Goal: Check status: Check status

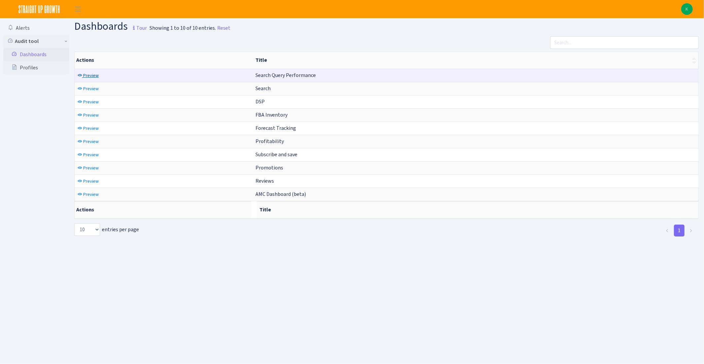
click at [89, 78] on span "Preview" at bounding box center [91, 75] width 16 height 6
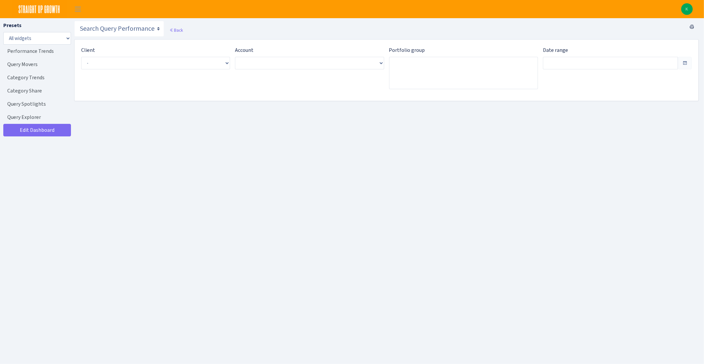
type input "[DATE] - [DATE]"
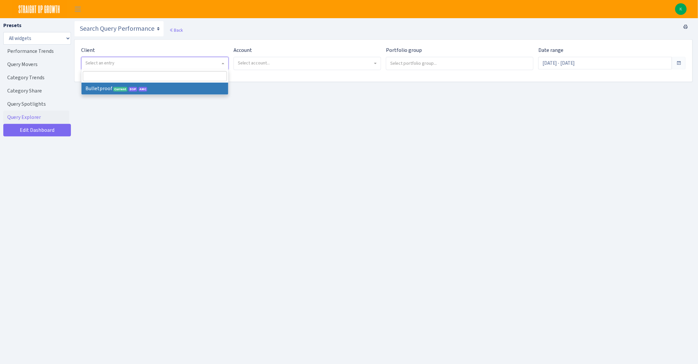
click at [141, 61] on span "Select an entry" at bounding box center [152, 63] width 135 height 7
click at [144, 94] on span "Bulletproof Current DSP AMC" at bounding box center [155, 82] width 148 height 25
select select "409"
select select
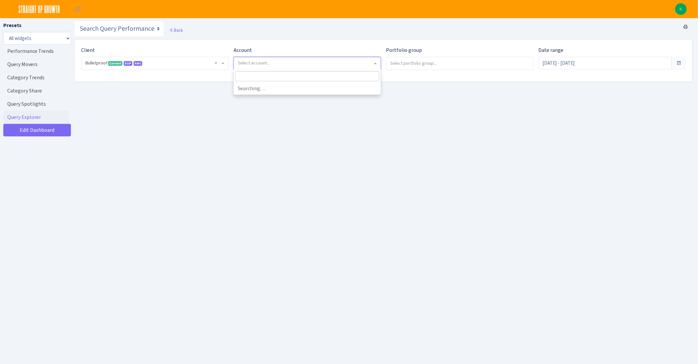
click at [265, 66] on span "Select account..." at bounding box center [305, 63] width 135 height 7
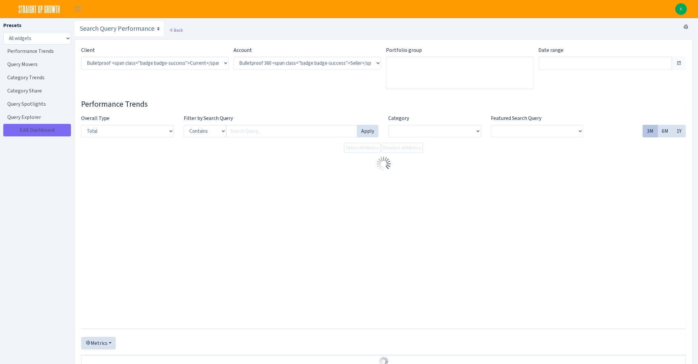
select select "3235730245795869"
click at [281, 92] on div "Account ) Select account... Bulletproof 360 <span class="badge badge-success">S…" at bounding box center [305, 70] width 152 height 48
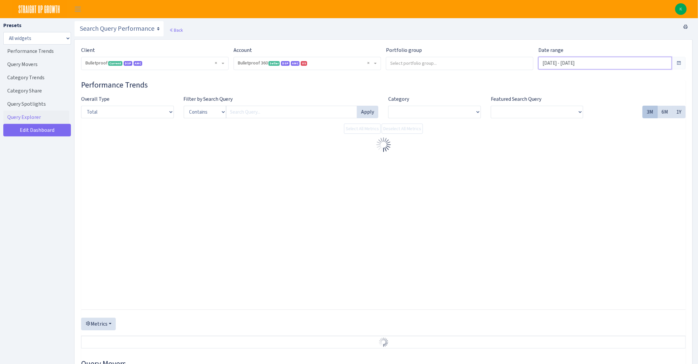
click at [644, 66] on input "Sep 14, 2025 - Oct 13, 2025" at bounding box center [606, 63] width 134 height 13
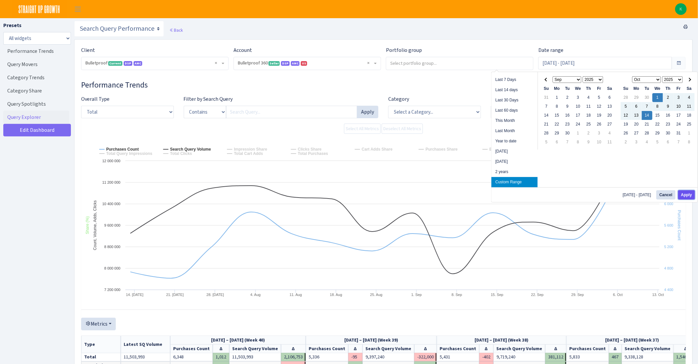
click at [686, 192] on button "Apply" at bounding box center [686, 194] width 17 height 9
type input "Oct 1, 2025 - Oct 14, 2025"
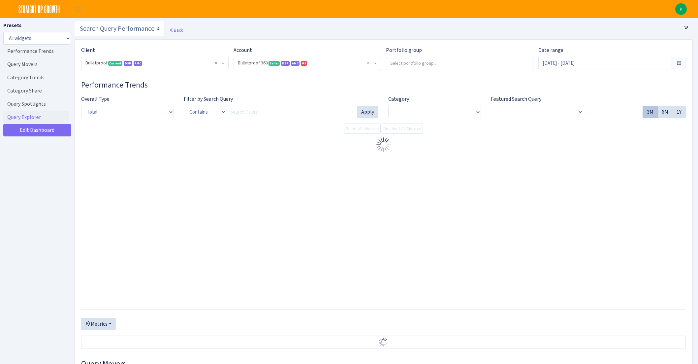
select select "3235730245795869"
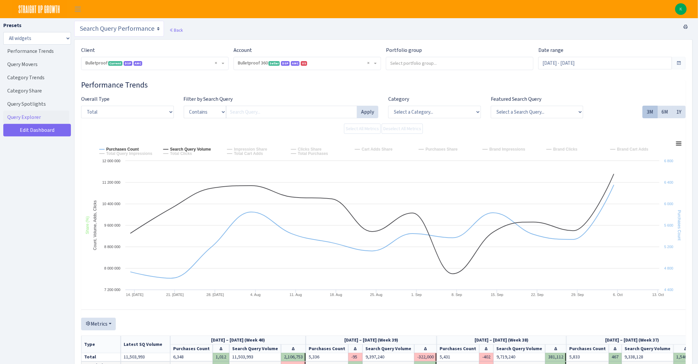
click at [126, 26] on select "Search Query Performance Search DSP FBA Inventory Forecast Tracking Profitabili…" at bounding box center [119, 29] width 90 height 16
select select "https://straightupgrowth.com/admin/dashboard/2/show"
click at [74, 21] on select "Search Query Performance Search DSP FBA Inventory Forecast Tracking Profitabili…" at bounding box center [119, 29] width 90 height 16
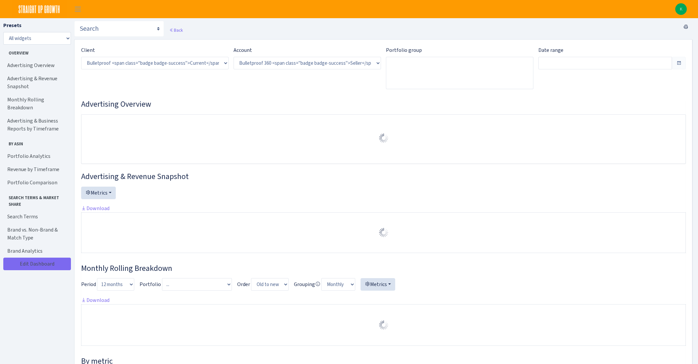
select select "3235730245795869"
type input "Sep 14, 2025 - Oct 13, 2025"
type input "Aug 15, 2025 - Sep 13, 2025"
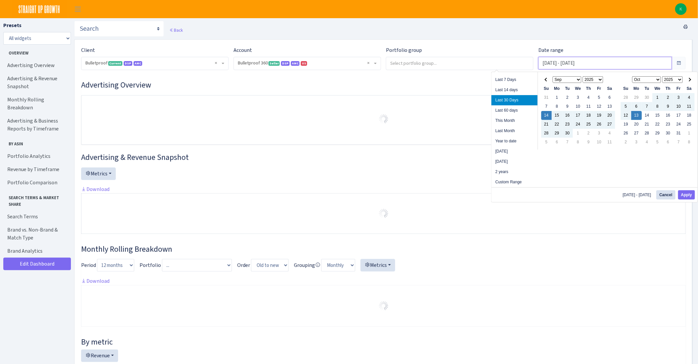
click at [605, 69] on input "Sep 14, 2025 - Oct 13, 2025" at bounding box center [606, 63] width 134 height 13
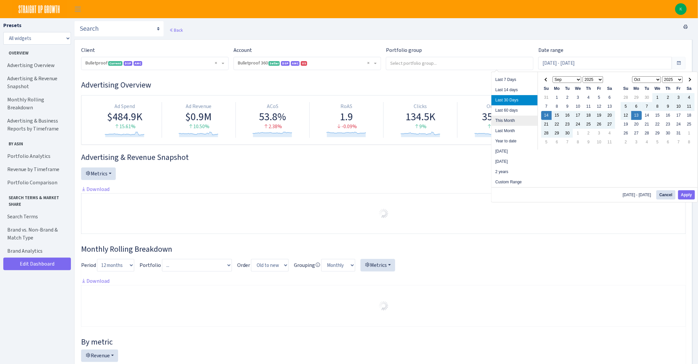
click at [510, 119] on li "This Month" at bounding box center [515, 121] width 46 height 10
type input "[DATE] - [DATE]"
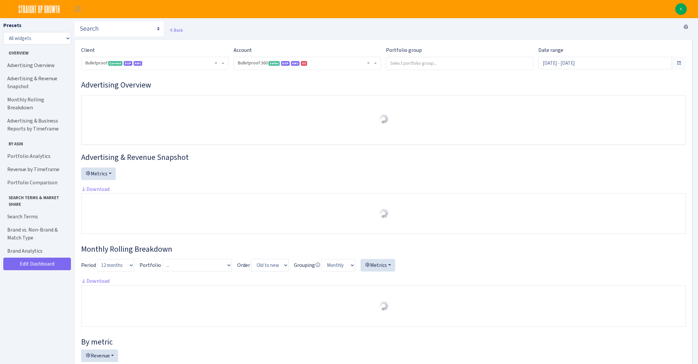
select select "3235730245795869"
click at [624, 83] on h3 "Advertising Overview" at bounding box center [383, 85] width 605 height 10
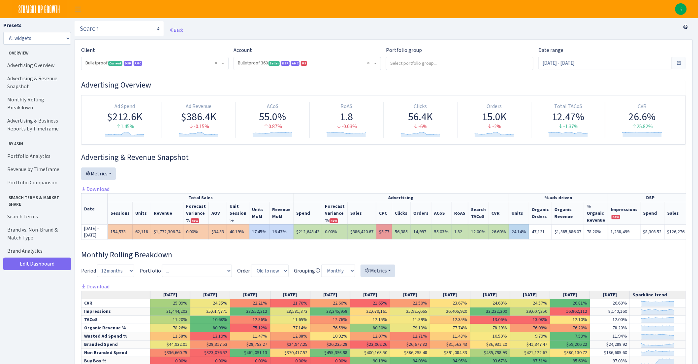
click at [552, 238] on td "$1,385,886.07" at bounding box center [568, 231] width 32 height 15
drag, startPoint x: 373, startPoint y: 235, endPoint x: 403, endPoint y: 236, distance: 30.0
click at [403, 236] on tr "[DATE] - [DATE] 154,578 62,118 $1,772,306.74 0.00% $34.33 40.19% 17.45% 16.47% …" at bounding box center [398, 231] width 632 height 15
